Goal: Find specific page/section: Find specific page/section

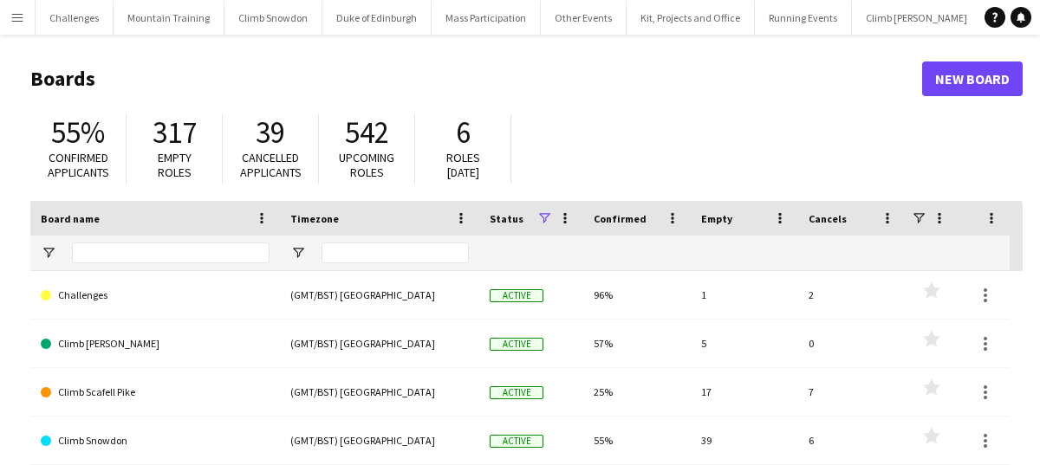
click at [16, 16] on app-icon "Menu" at bounding box center [17, 17] width 14 height 14
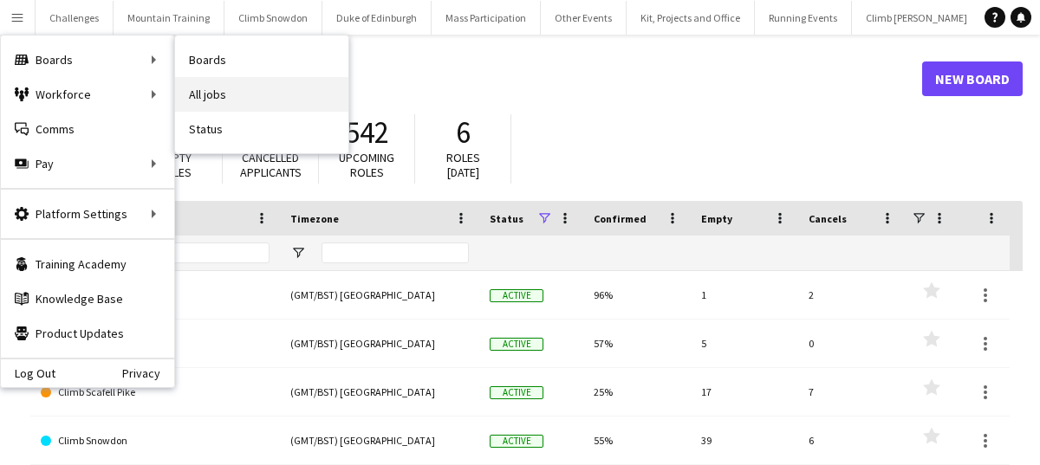
click at [219, 84] on link "All jobs" at bounding box center [261, 94] width 173 height 35
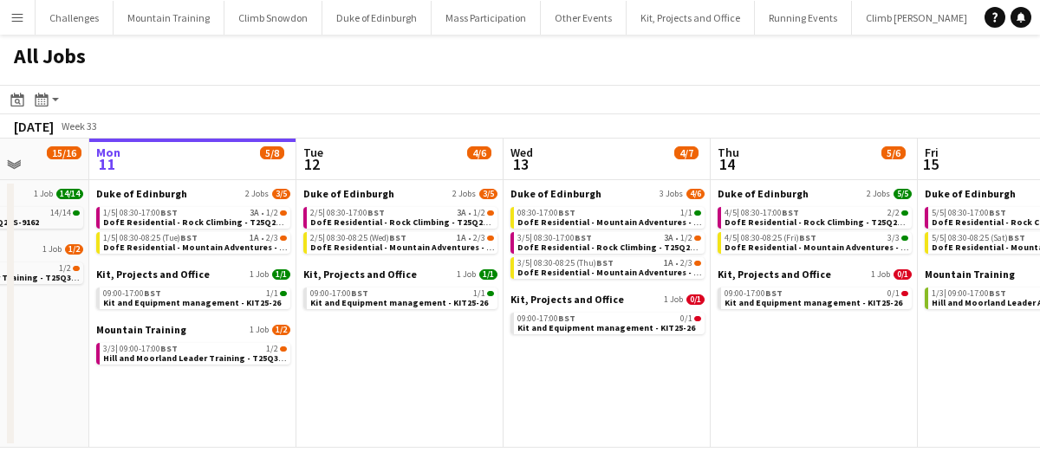
scroll to position [0, 530]
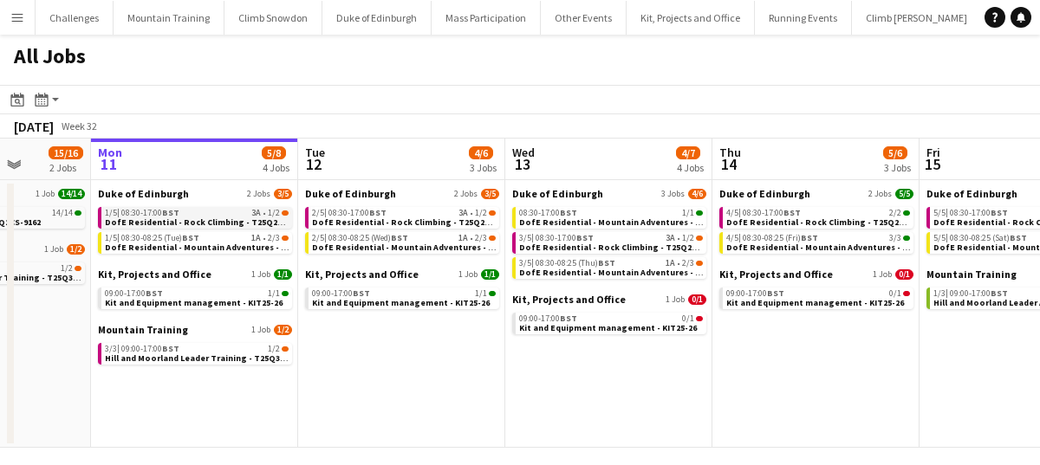
click at [171, 213] on span "BST" at bounding box center [170, 212] width 17 height 11
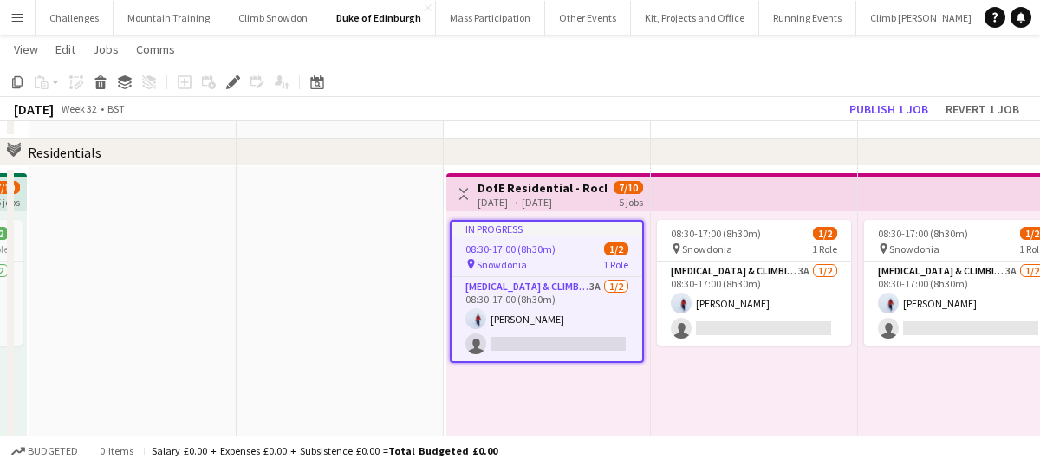
scroll to position [432, 0]
